Goal: Navigation & Orientation: Find specific page/section

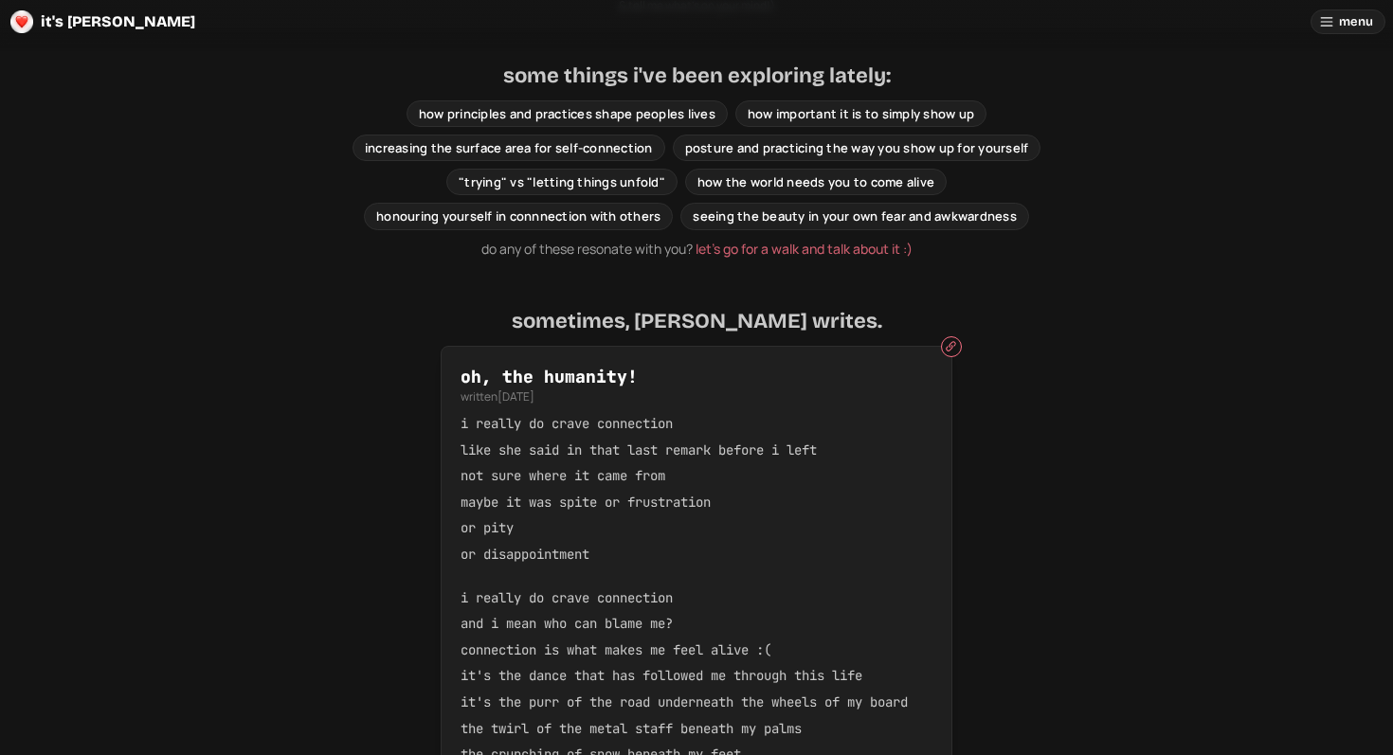
scroll to position [1015, 0]
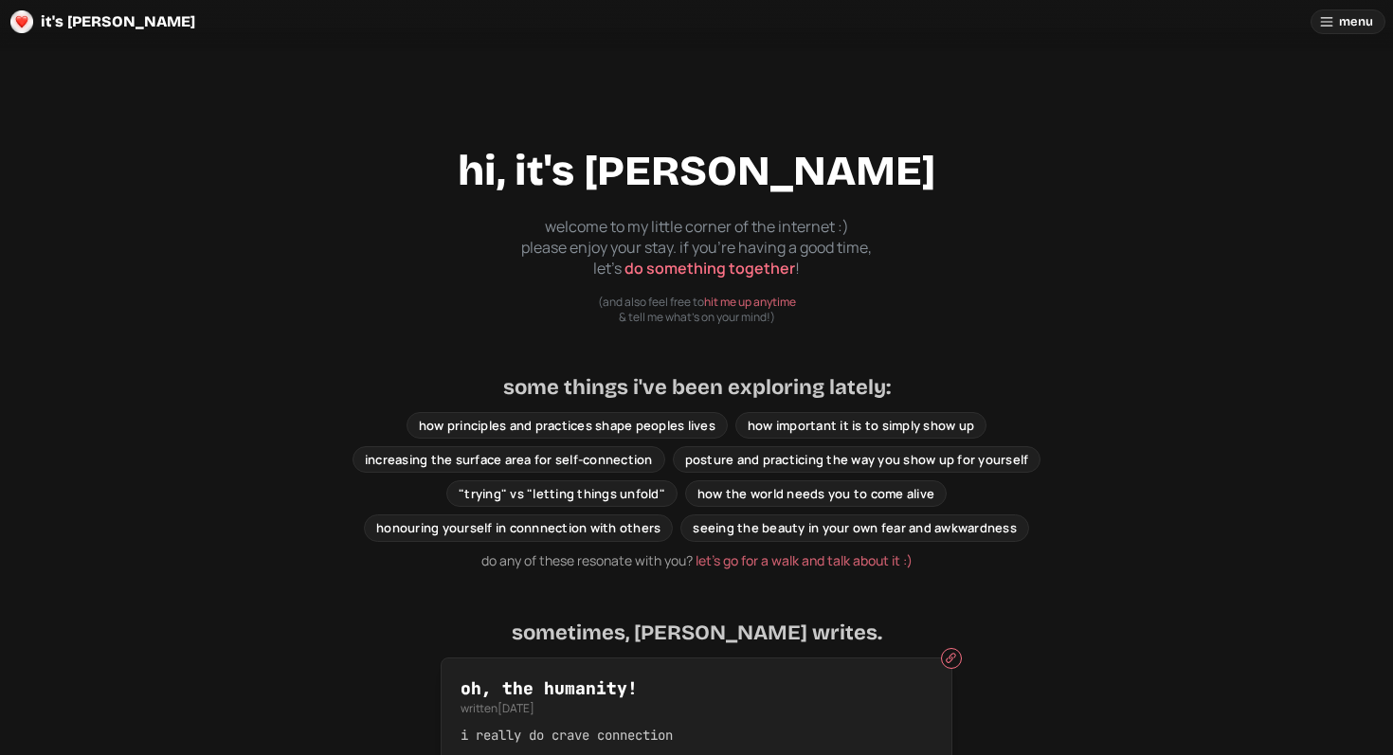
scroll to position [1015, 0]
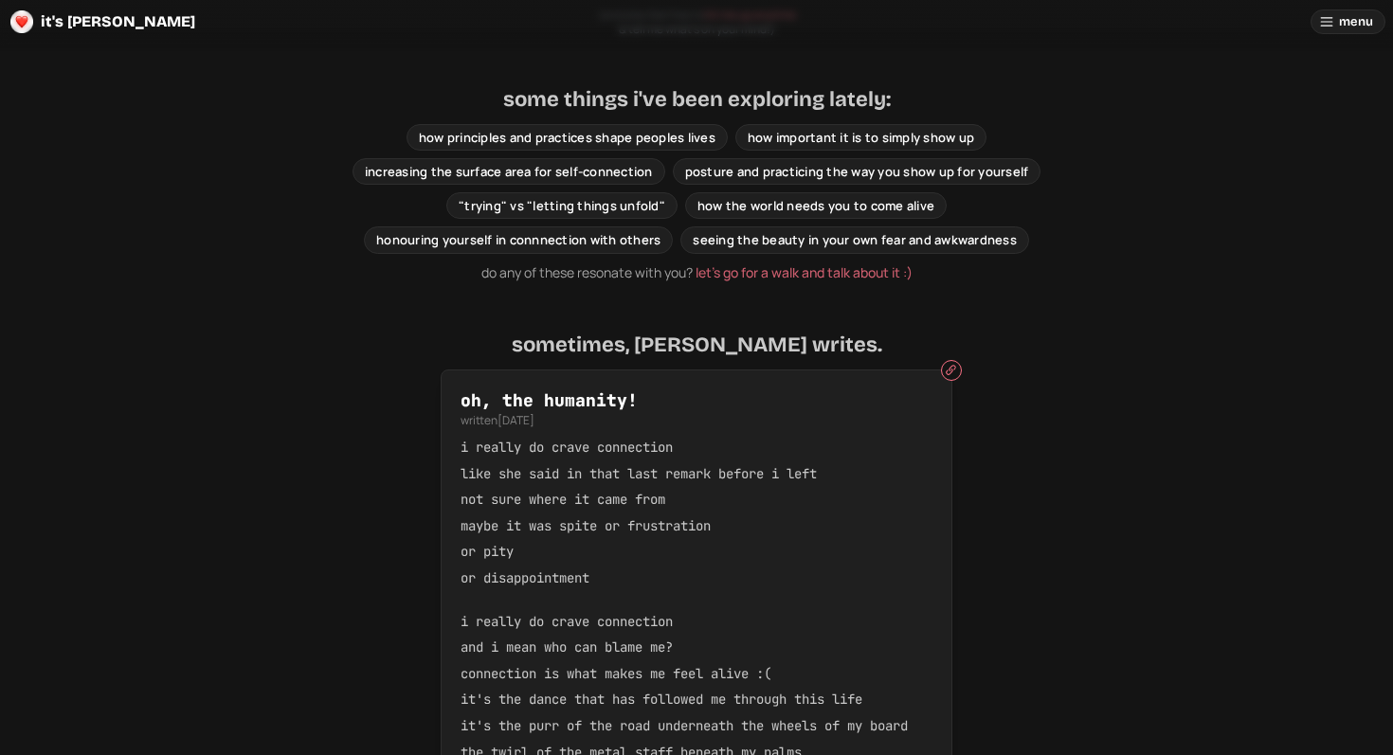
scroll to position [1015, 0]
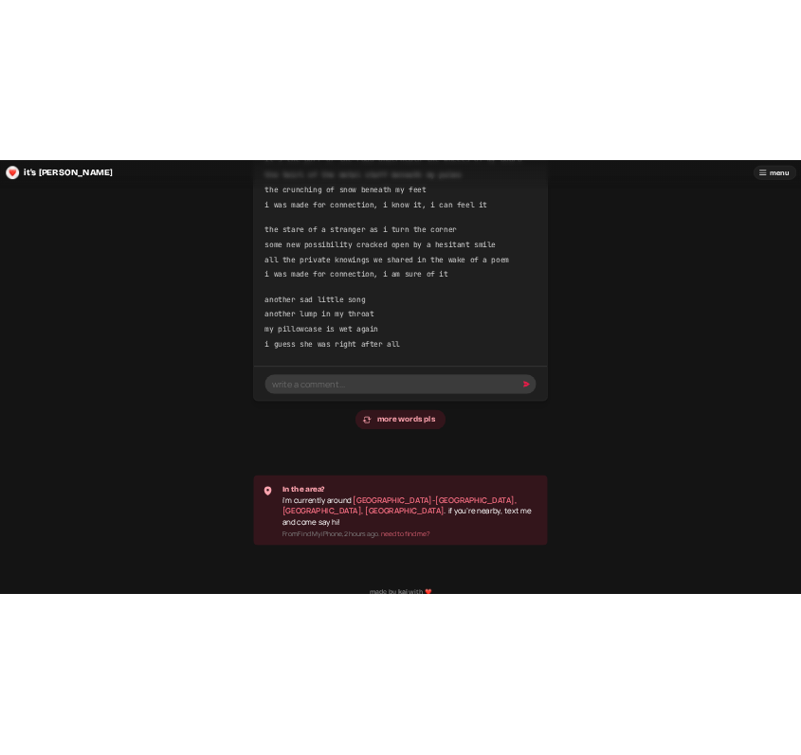
scroll to position [984, 0]
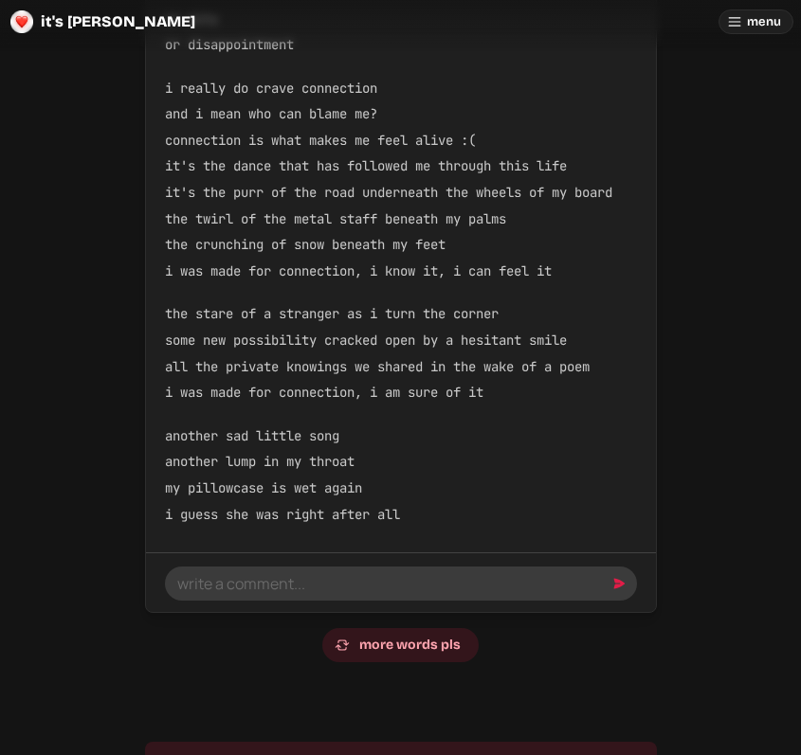
scroll to position [984, 0]
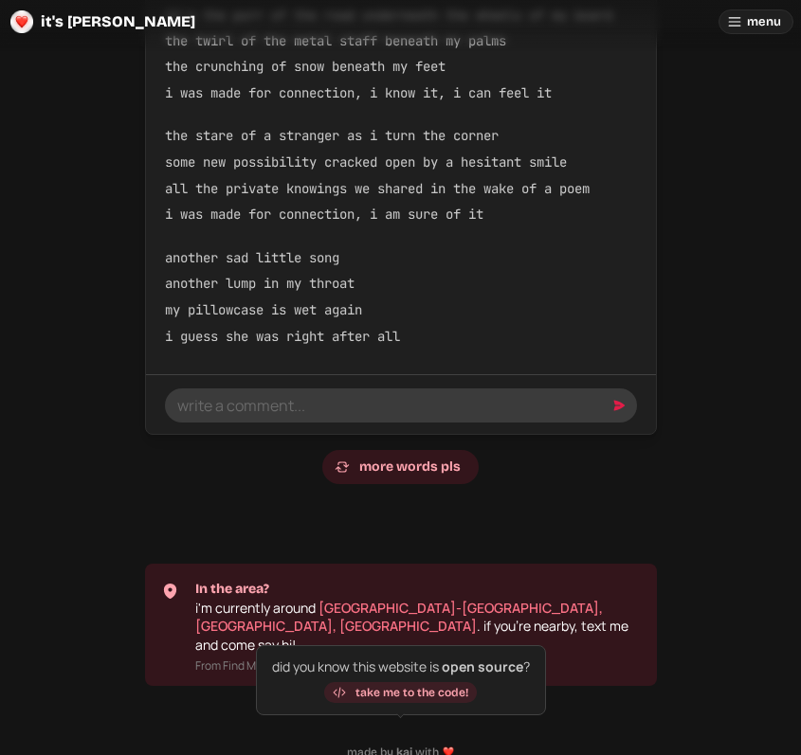
click at [426, 691] on span "take me to the code!" at bounding box center [411, 692] width 113 height 11
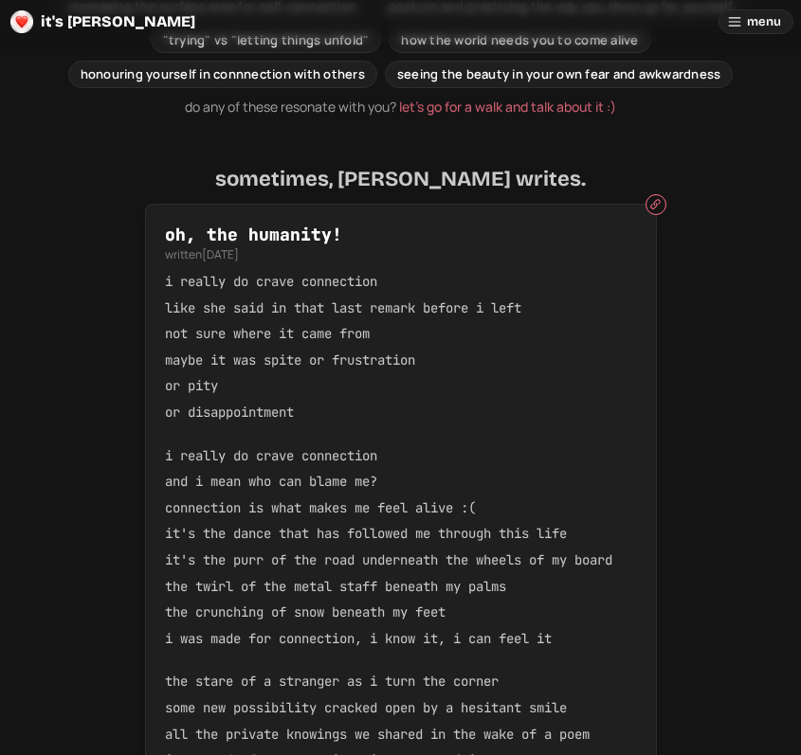
scroll to position [0, 0]
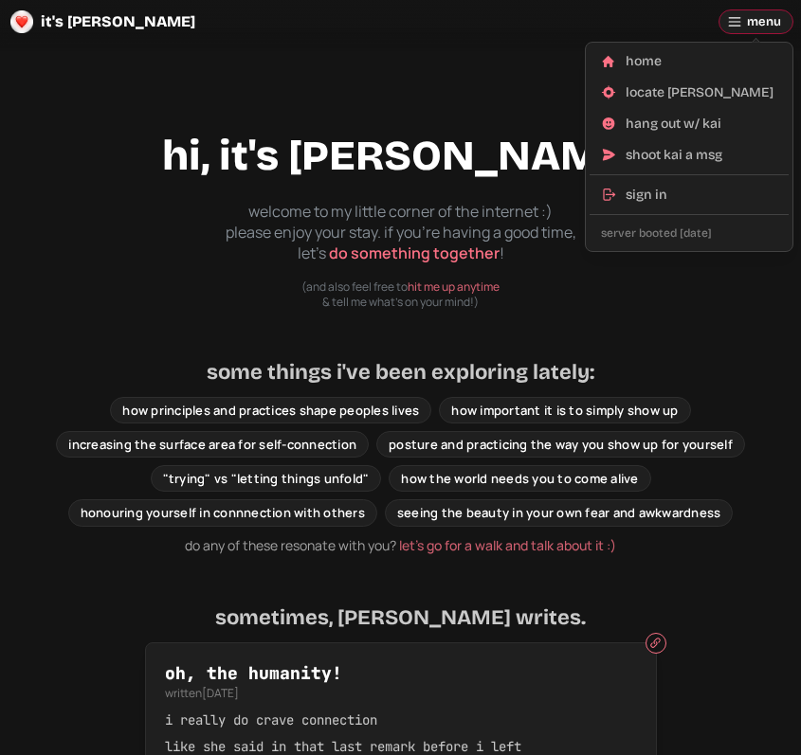
click at [656, 200] on div "sign in" at bounding box center [701, 195] width 152 height 19
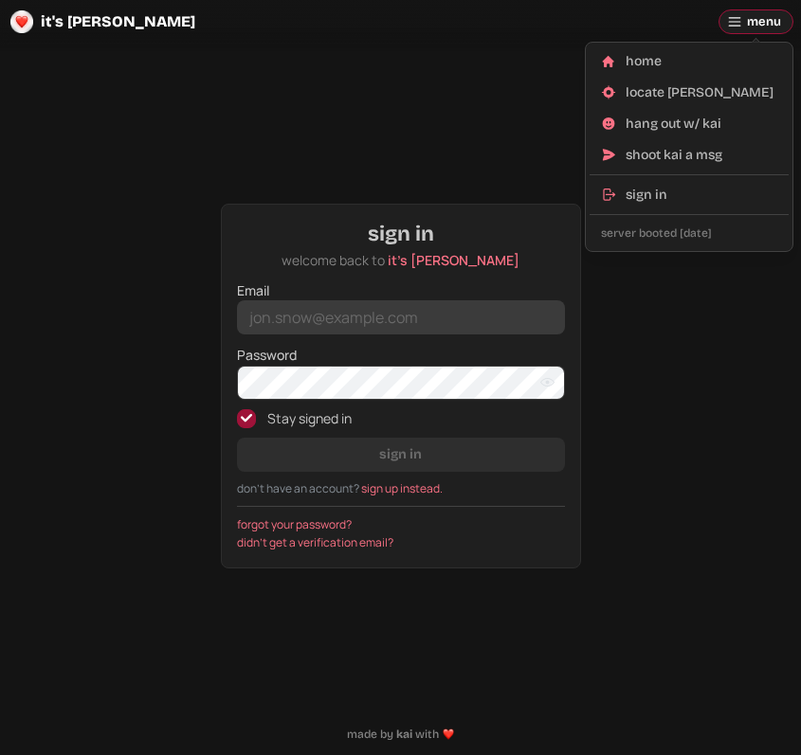
click at [751, 22] on span "menu" at bounding box center [764, 21] width 34 height 23
click at [657, 60] on div "home" at bounding box center [701, 61] width 152 height 19
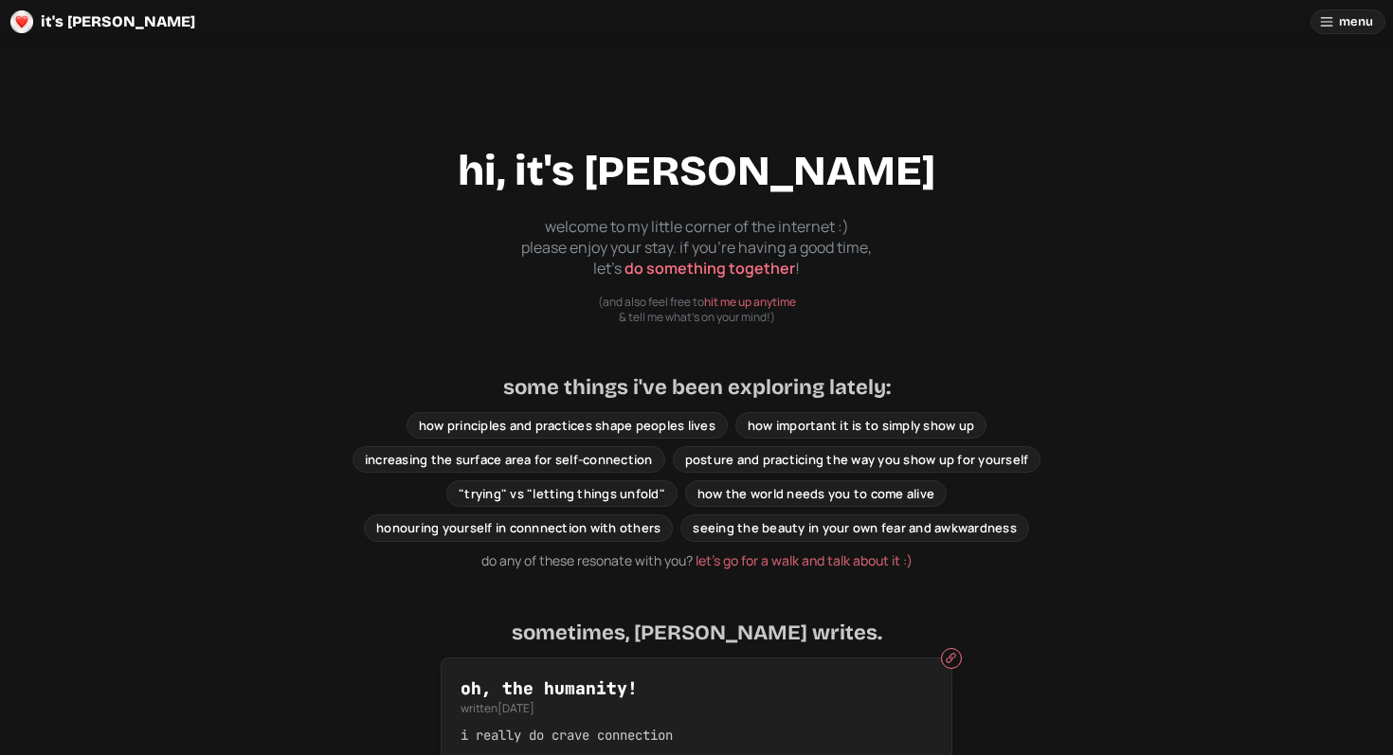
scroll to position [1015, 0]
